Goal: Task Accomplishment & Management: Complete application form

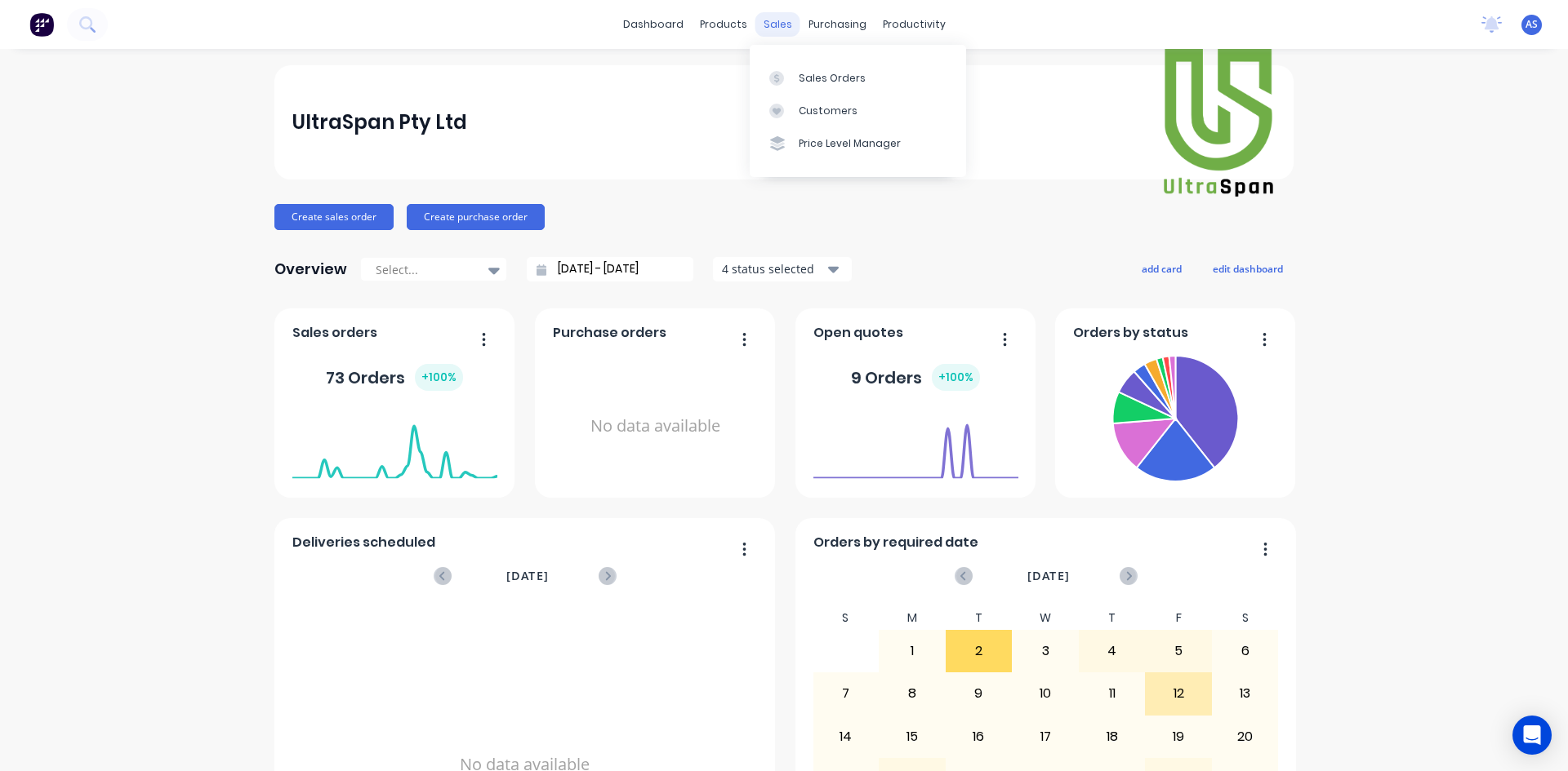
click at [780, 23] on div "sales" at bounding box center [777, 24] width 45 height 24
drag, startPoint x: 784, startPoint y: 26, endPoint x: 798, endPoint y: 63, distance: 39.6
click at [784, 26] on div "sales" at bounding box center [777, 24] width 45 height 24
click at [814, 118] on div "Customers" at bounding box center [827, 111] width 58 height 15
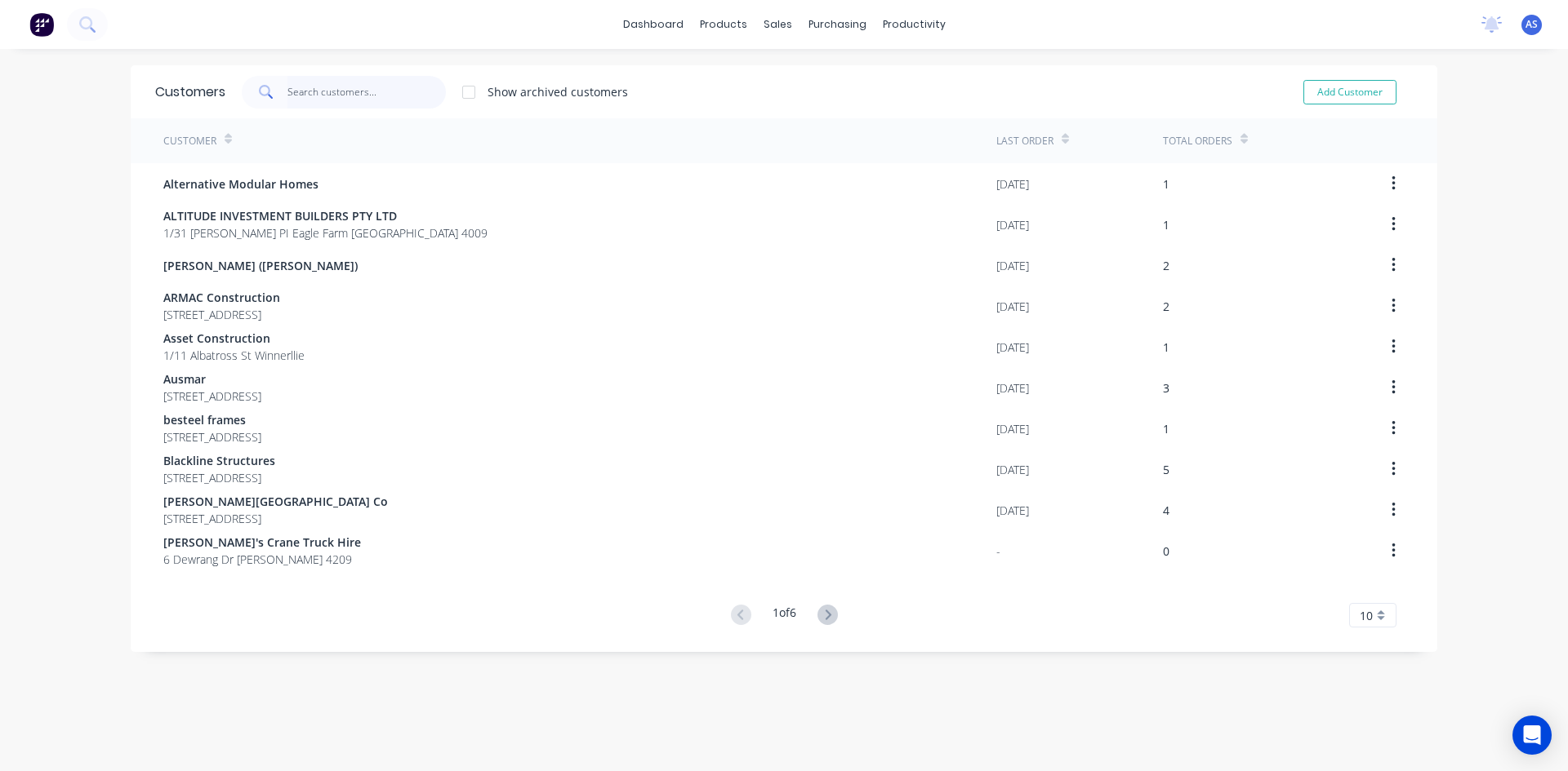
click at [311, 101] on input "text" at bounding box center [366, 92] width 159 height 32
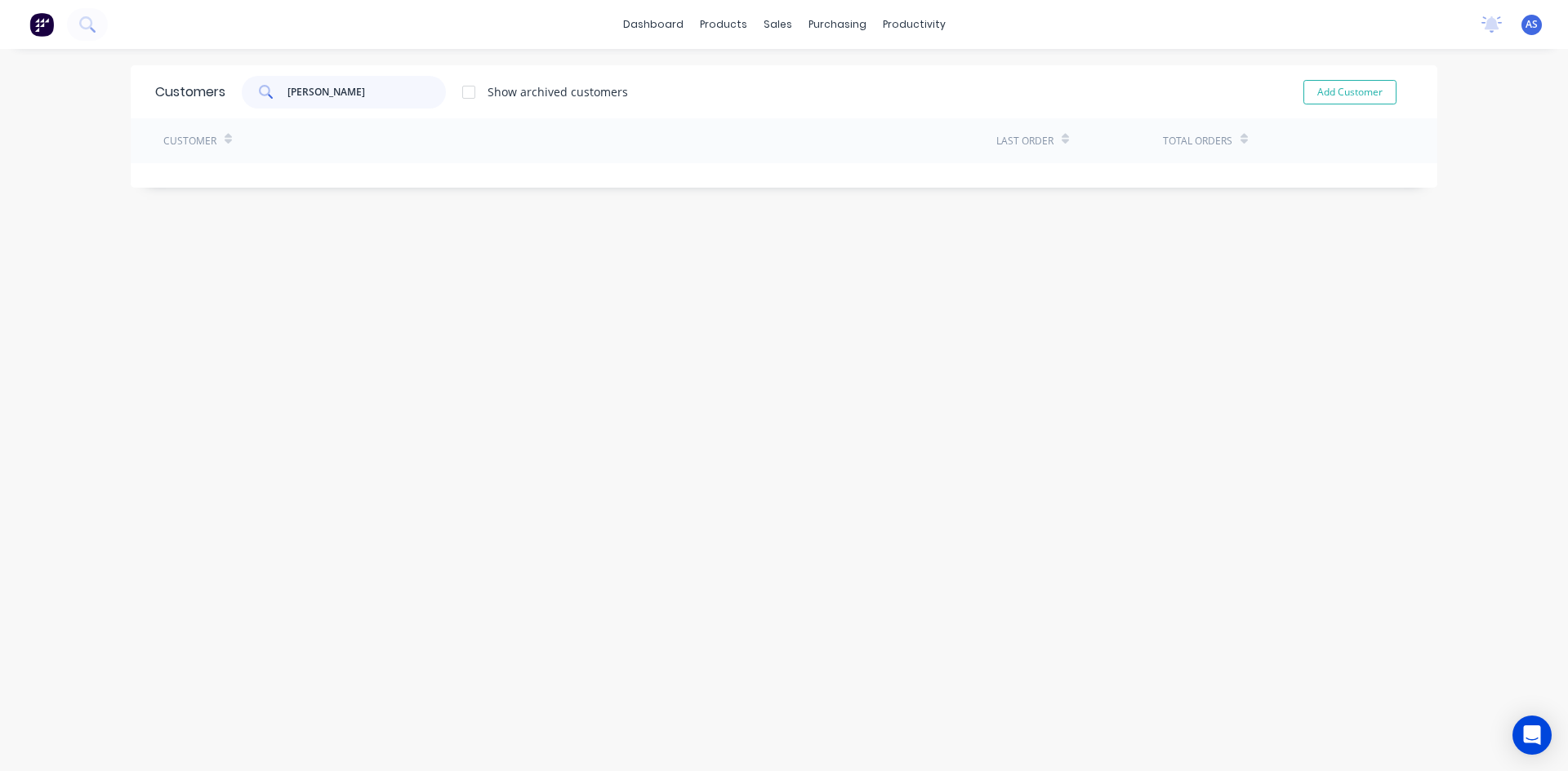
type input "[PERSON_NAME]"
click at [1309, 91] on button "Add Customer" at bounding box center [1349, 92] width 93 height 24
select select "AU"
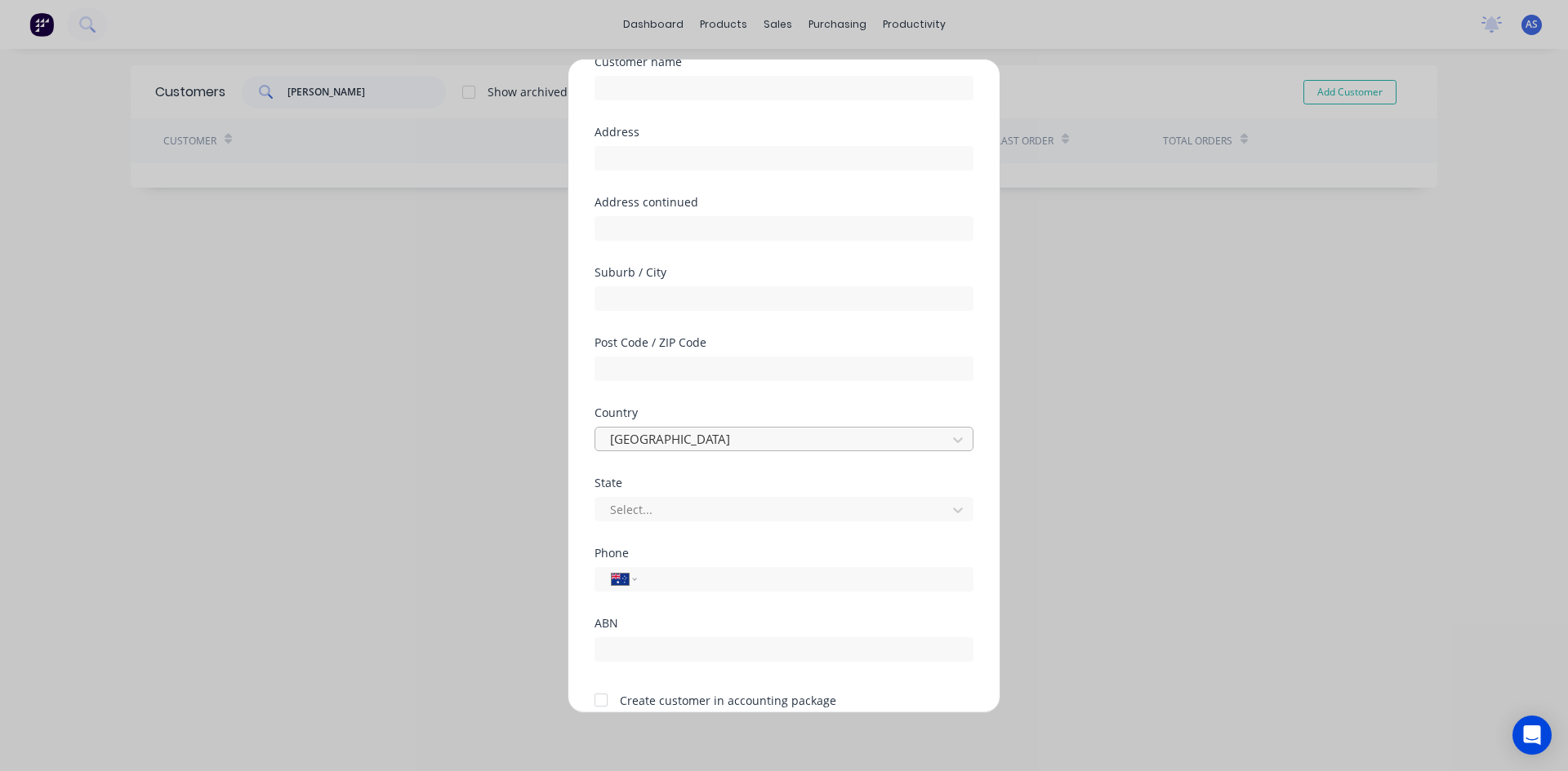
scroll to position [144, 0]
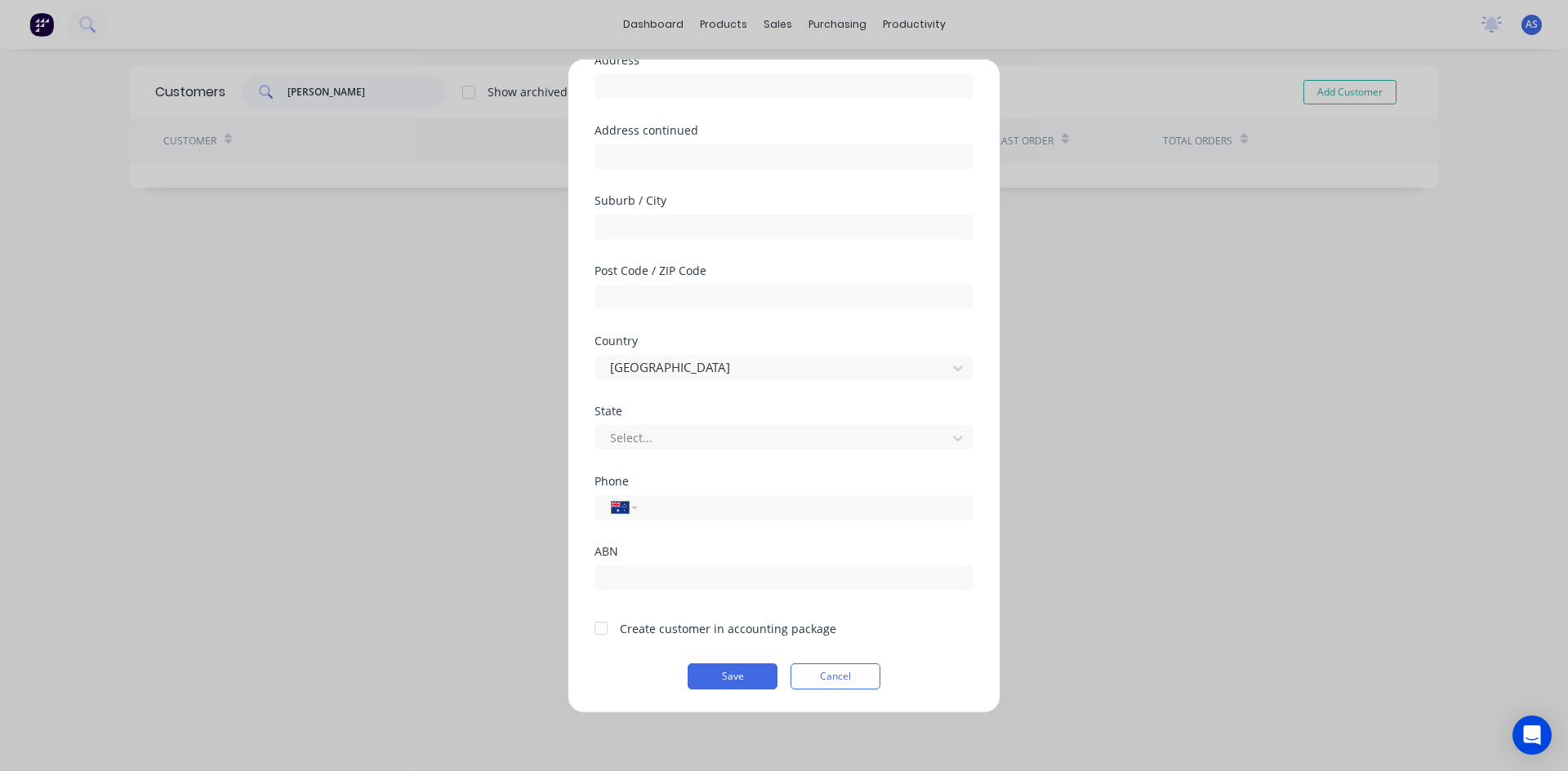
click at [1284, 378] on div "Add new customer Customer name Address Address continued Suburb / City Post Cod…" at bounding box center [784, 386] width 1568 height 771
click at [857, 678] on button "Cancel" at bounding box center [835, 677] width 90 height 26
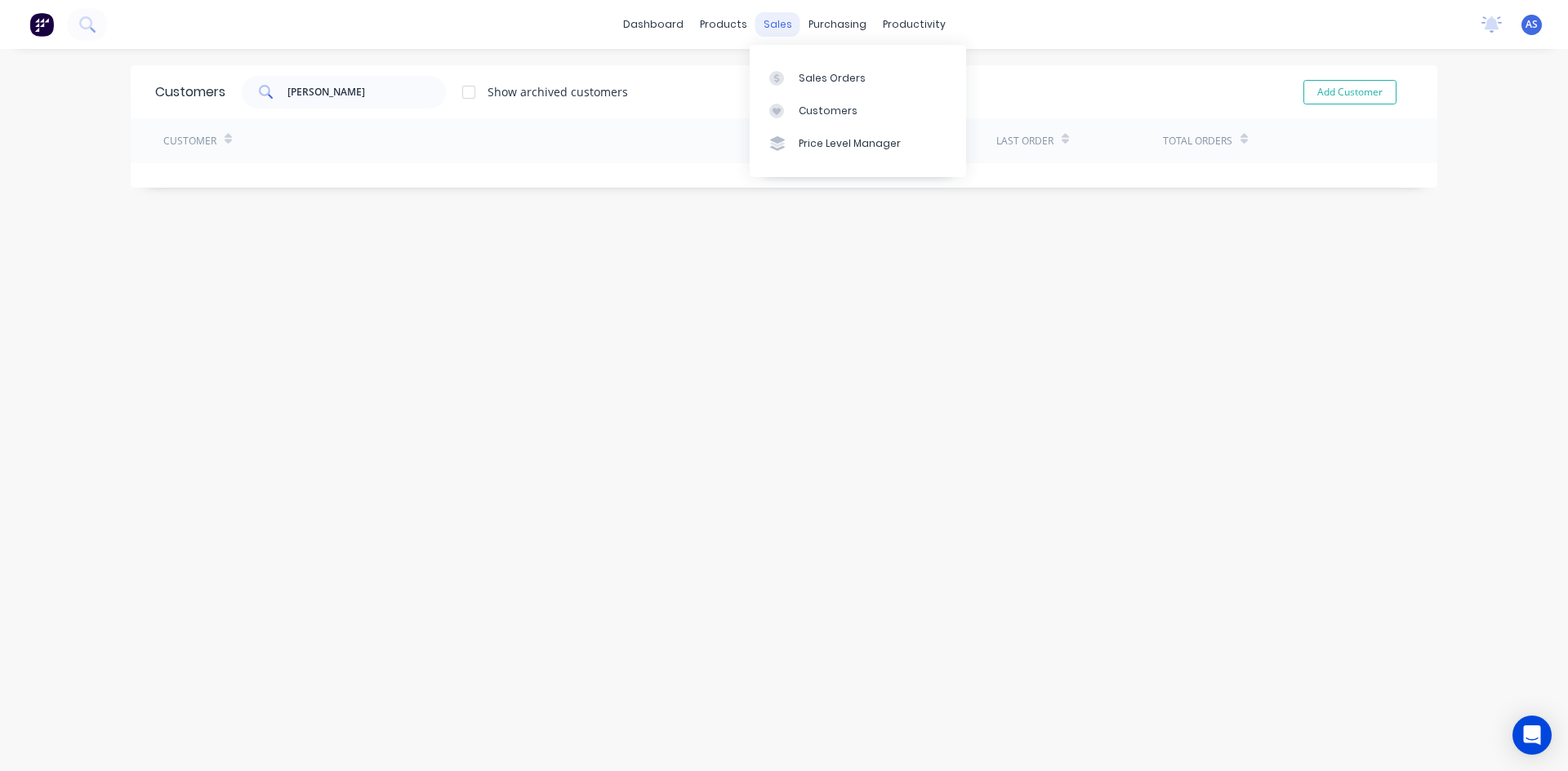
click at [762, 25] on div "sales" at bounding box center [777, 24] width 45 height 24
click at [818, 72] on div "Sales Orders" at bounding box center [832, 78] width 67 height 15
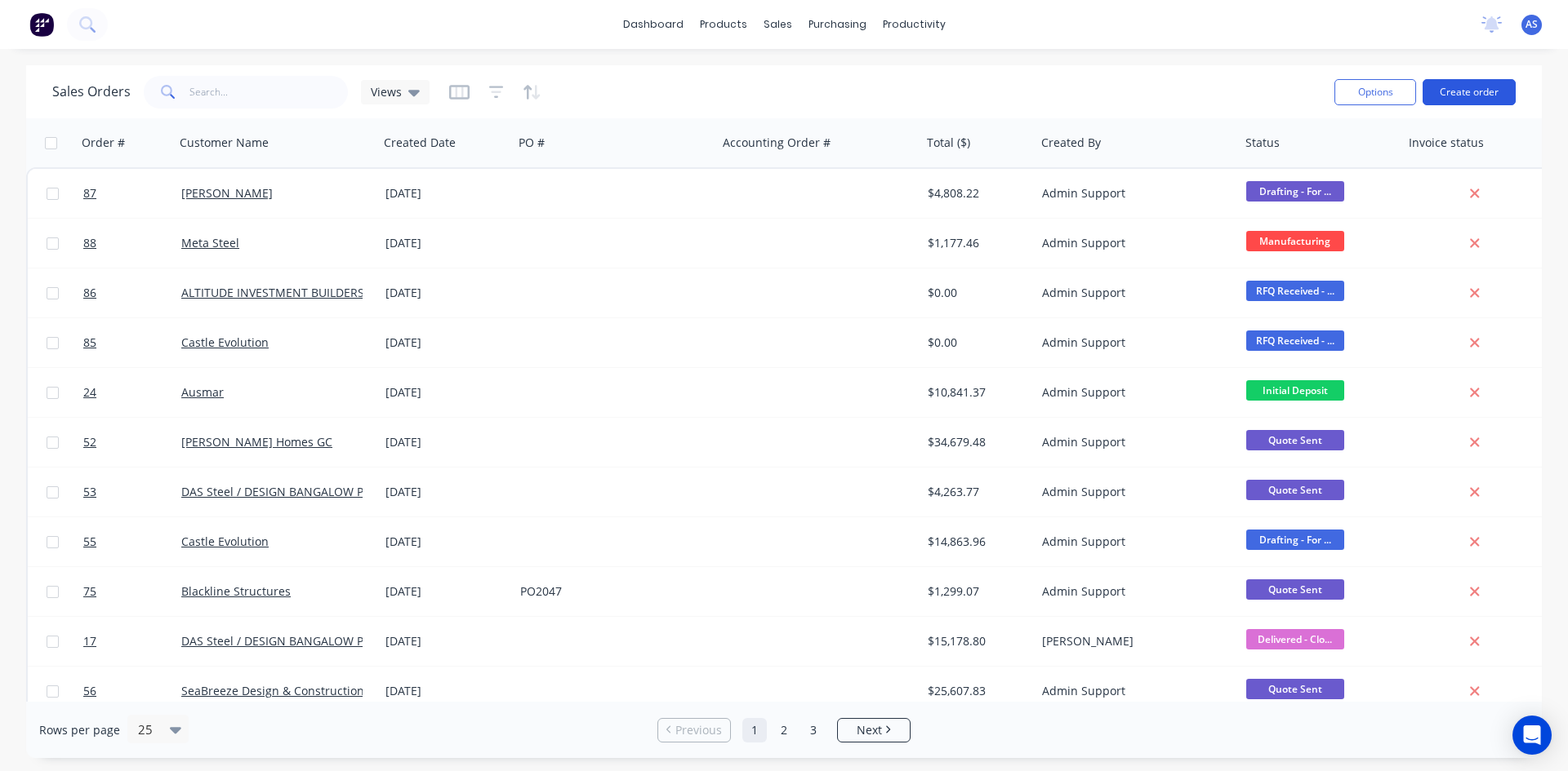
click at [1485, 92] on button "Create order" at bounding box center [1469, 92] width 93 height 26
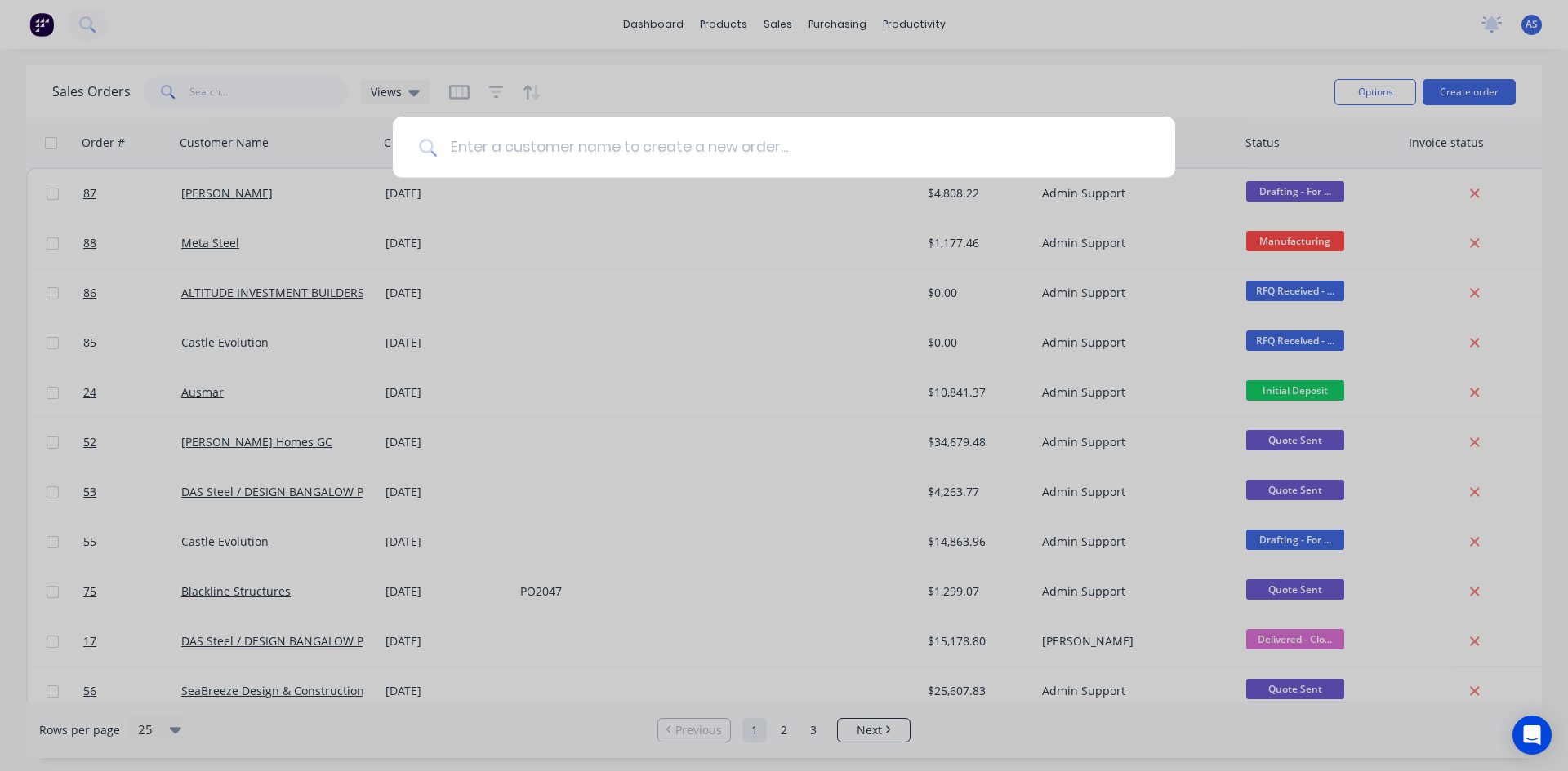
click at [542, 160] on input at bounding box center [793, 147] width 712 height 61
click at [613, 148] on input at bounding box center [793, 147] width 712 height 61
